Goal: Task Accomplishment & Management: Manage account settings

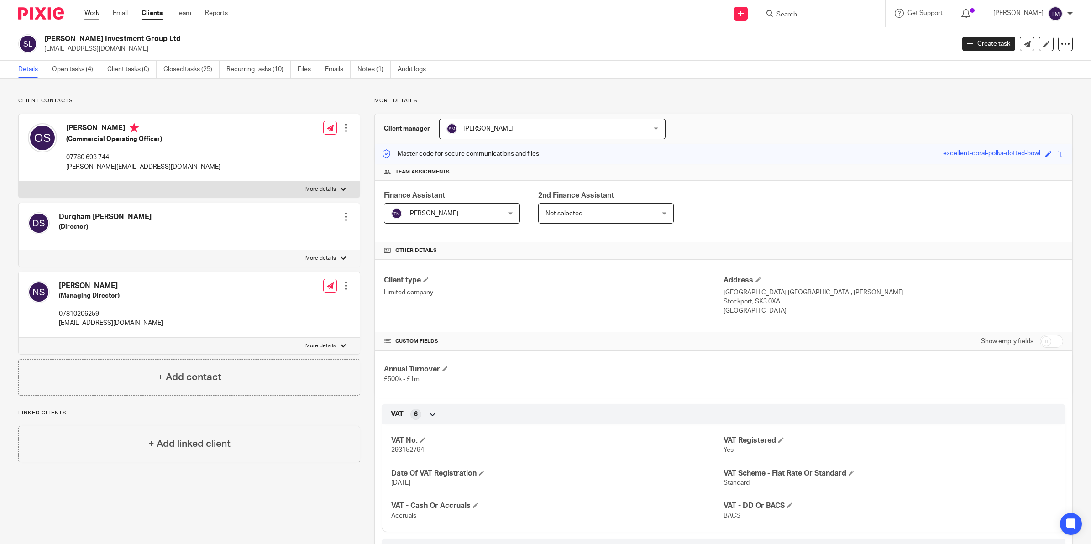
click at [84, 14] on link "Work" at bounding box center [91, 13] width 15 height 9
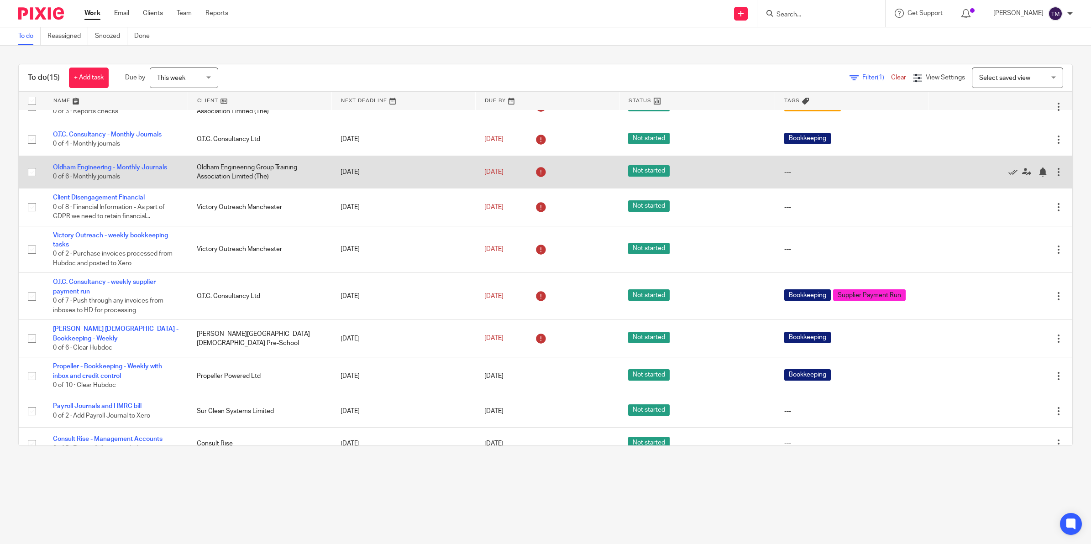
scroll to position [114, 0]
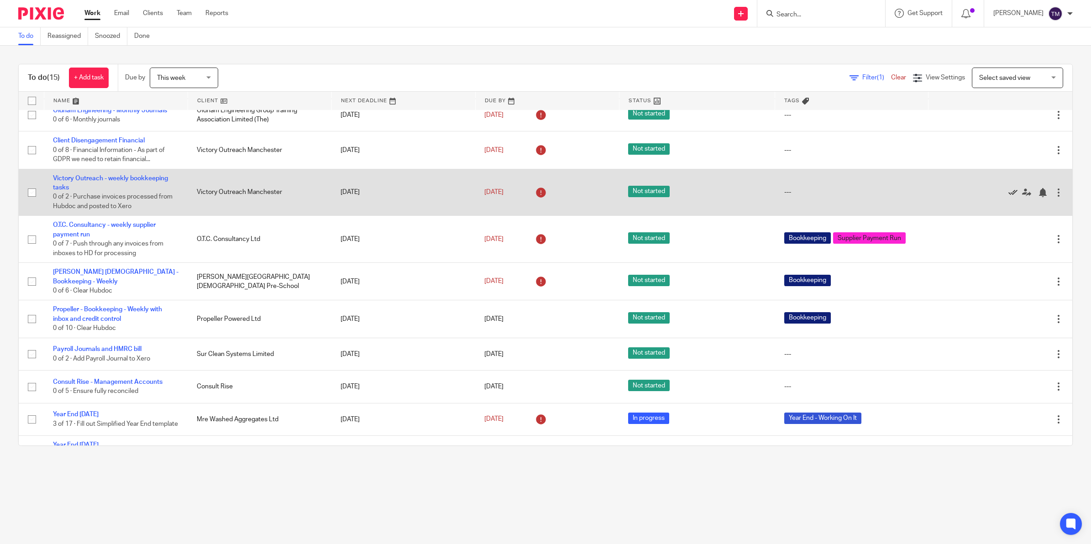
click at [1009, 193] on icon at bounding box center [1013, 192] width 9 height 9
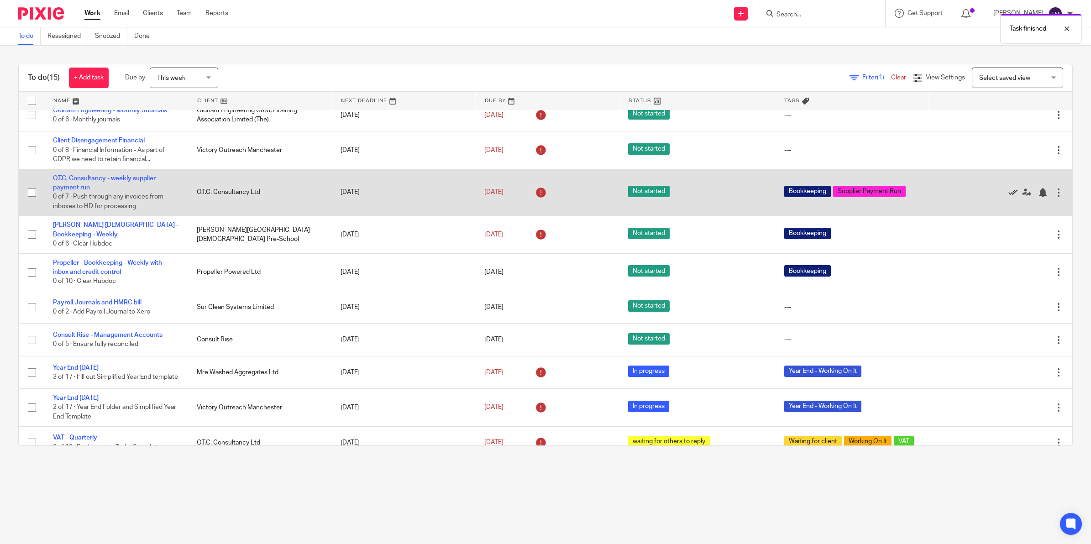
click at [1009, 191] on icon at bounding box center [1013, 192] width 9 height 9
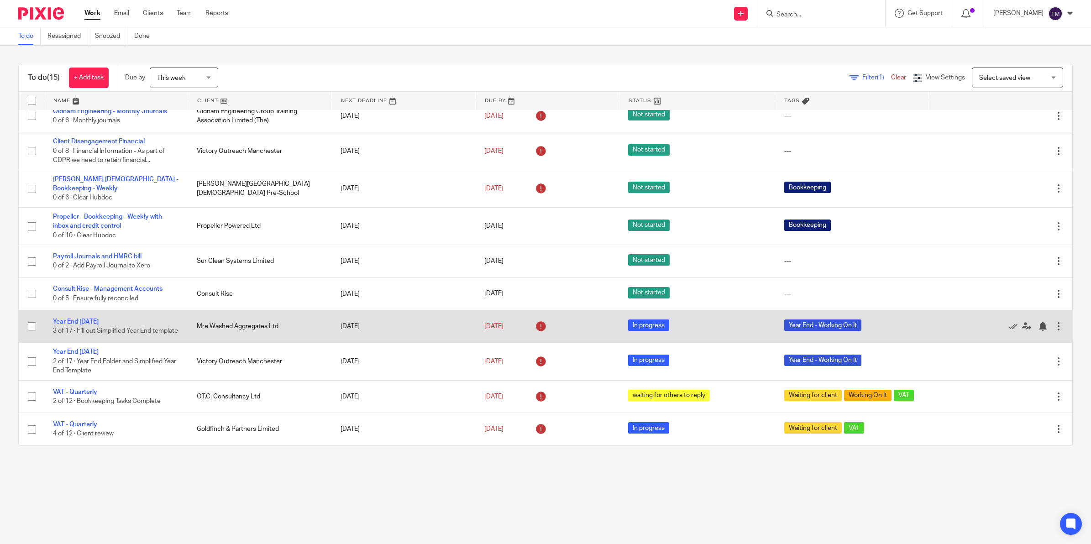
scroll to position [122, 0]
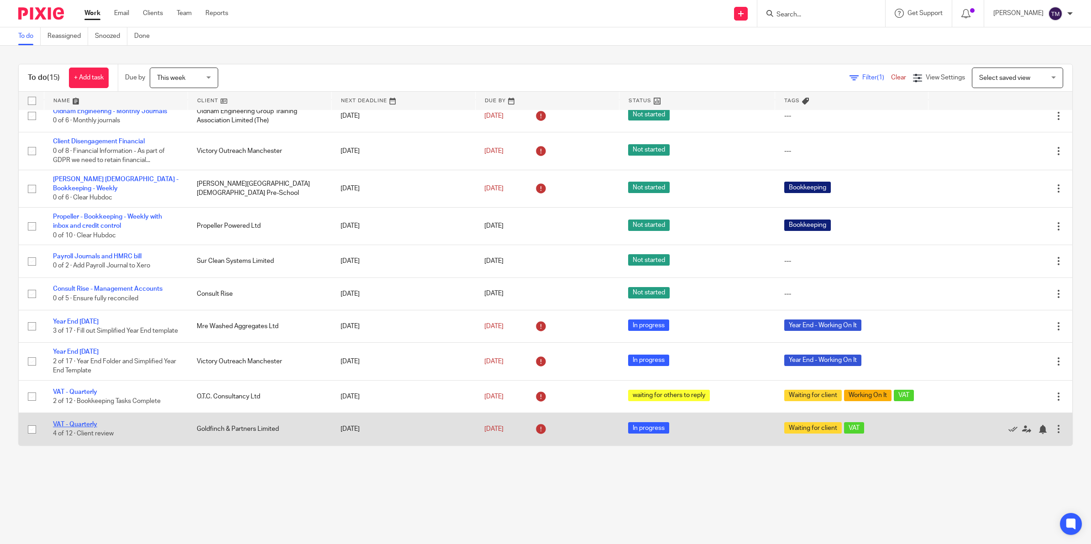
click at [79, 425] on link "VAT - Quarterly" at bounding box center [75, 425] width 44 height 6
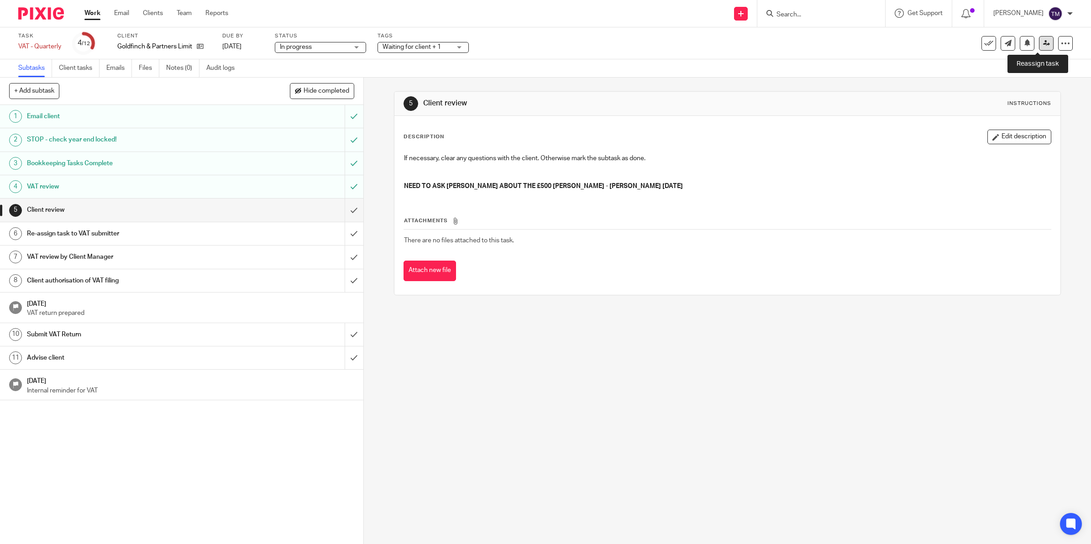
click at [1044, 42] on icon at bounding box center [1047, 43] width 7 height 7
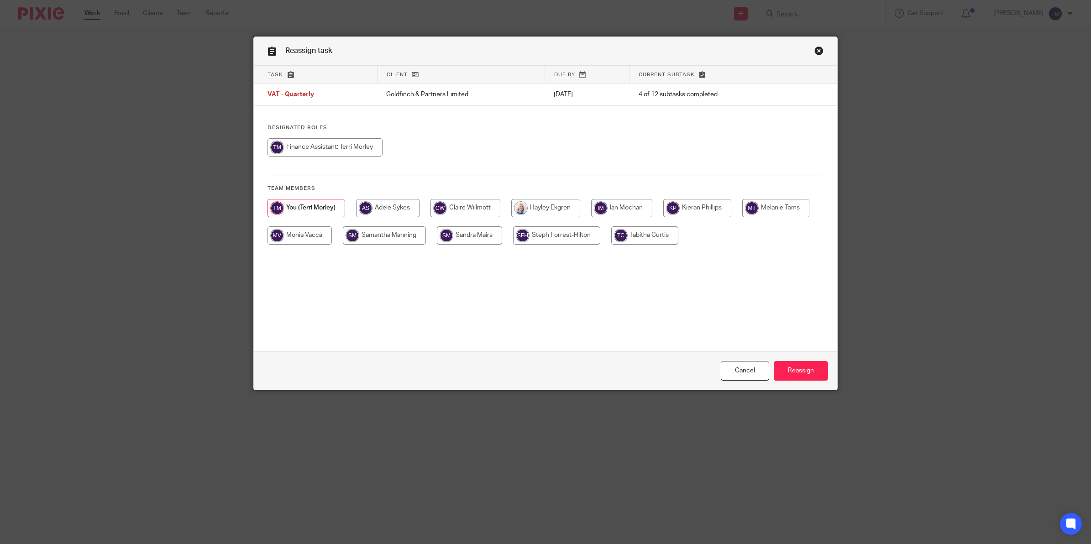
click at [460, 238] on input "radio" at bounding box center [469, 236] width 65 height 18
radio input "true"
click at [797, 377] on input "Reassign" at bounding box center [801, 371] width 54 height 20
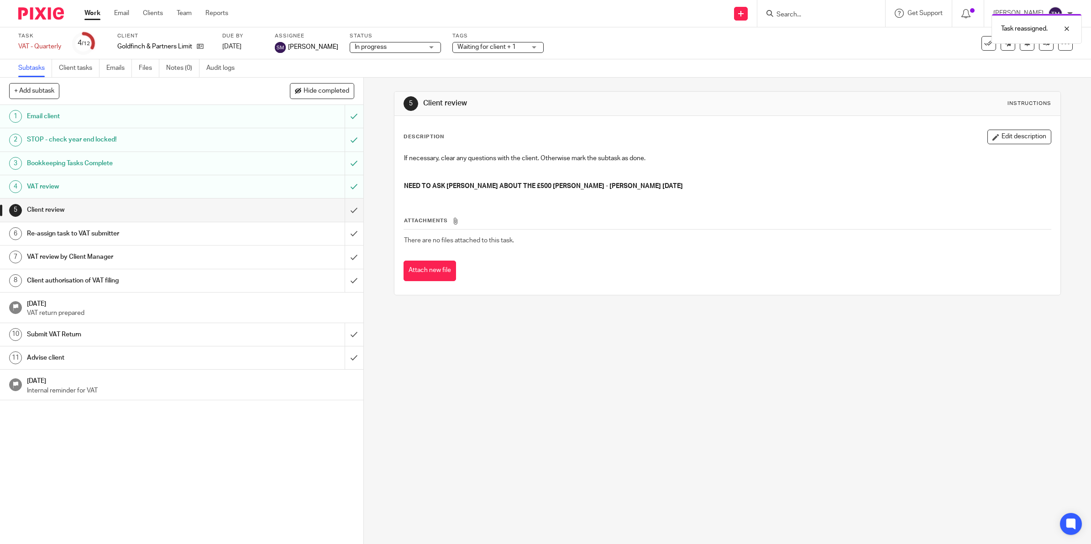
click at [93, 12] on link "Work" at bounding box center [92, 13] width 16 height 9
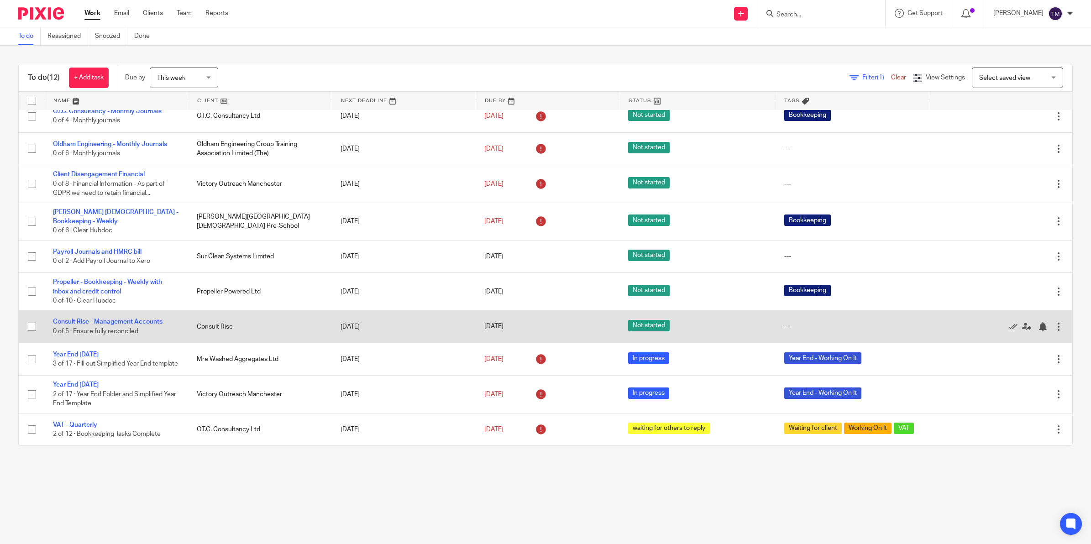
scroll to position [90, 0]
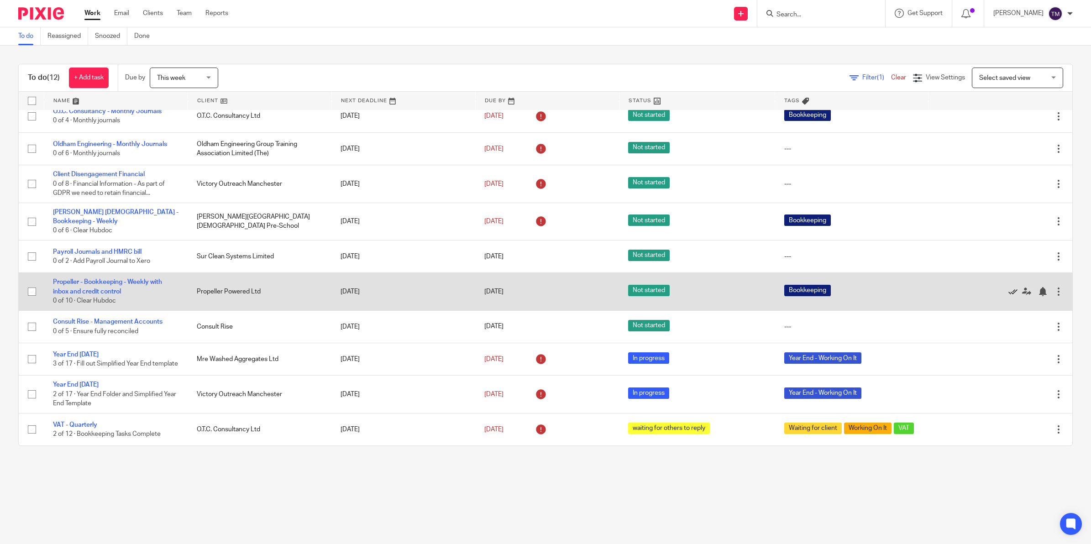
click at [1009, 287] on icon at bounding box center [1013, 291] width 9 height 9
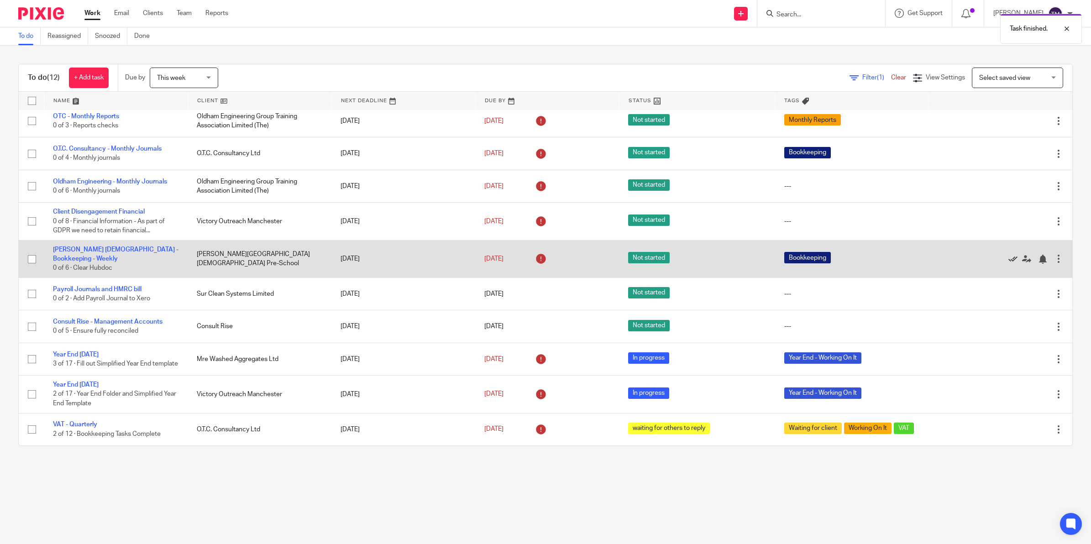
click at [1009, 255] on icon at bounding box center [1013, 259] width 9 height 9
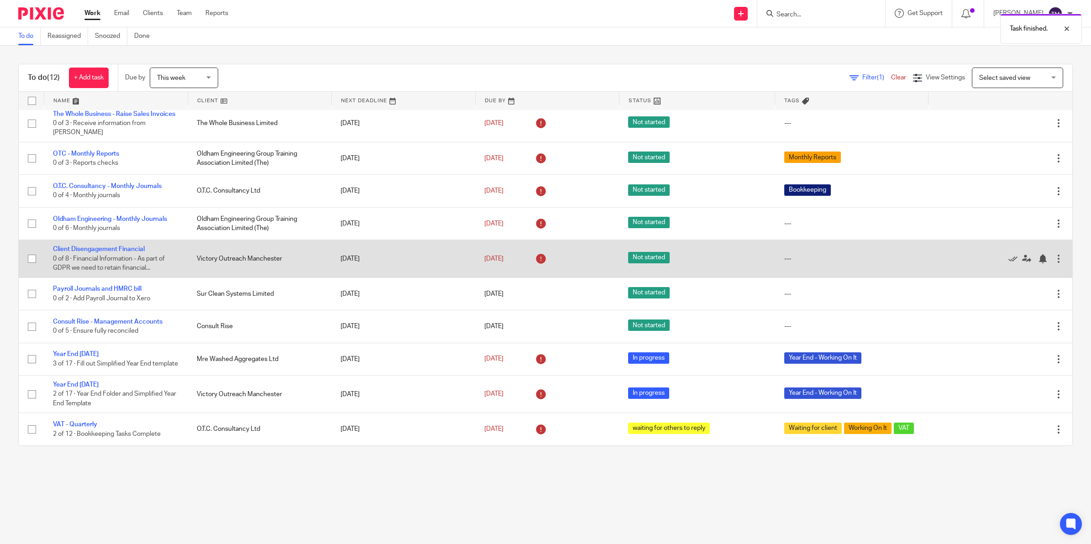
scroll to position [0, 0]
